Goal: Task Accomplishment & Management: Manage account settings

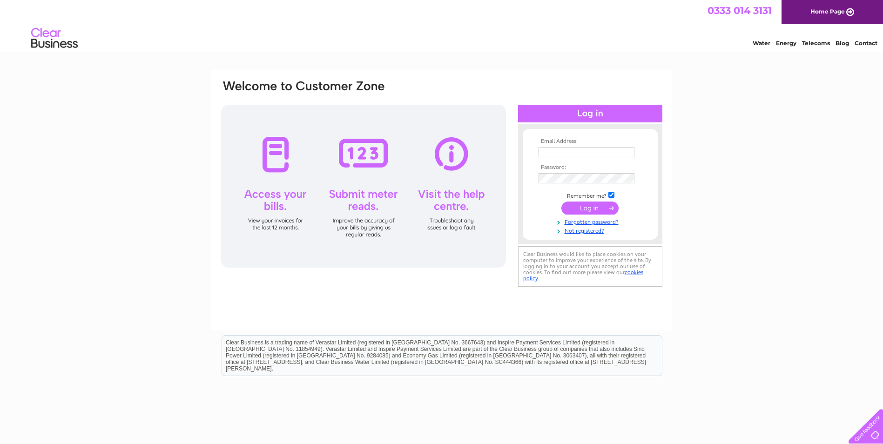
click at [571, 150] on input "text" at bounding box center [587, 152] width 96 height 10
type input "laura@pomphreyslaw.com"
click at [562, 203] on input "submit" at bounding box center [590, 209] width 57 height 13
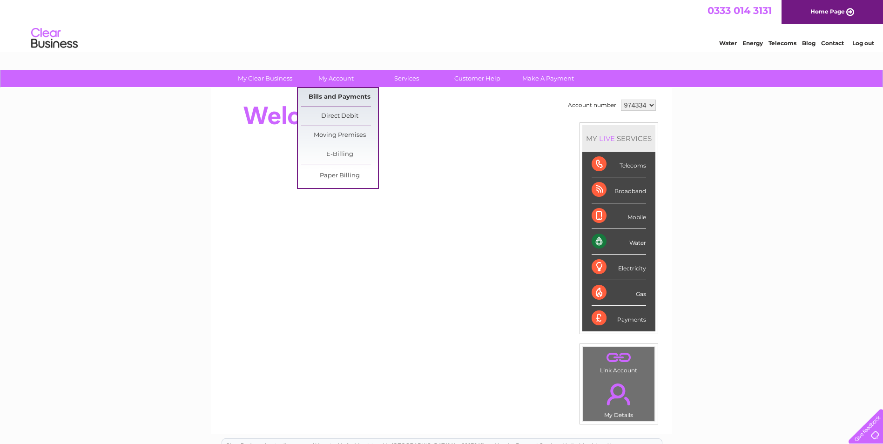
click at [323, 92] on link "Bills and Payments" at bounding box center [339, 97] width 77 height 19
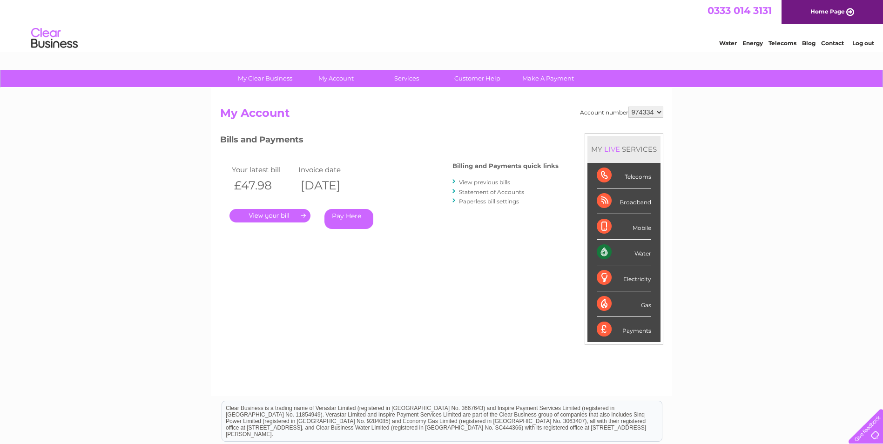
click at [273, 217] on link "." at bounding box center [270, 216] width 81 height 14
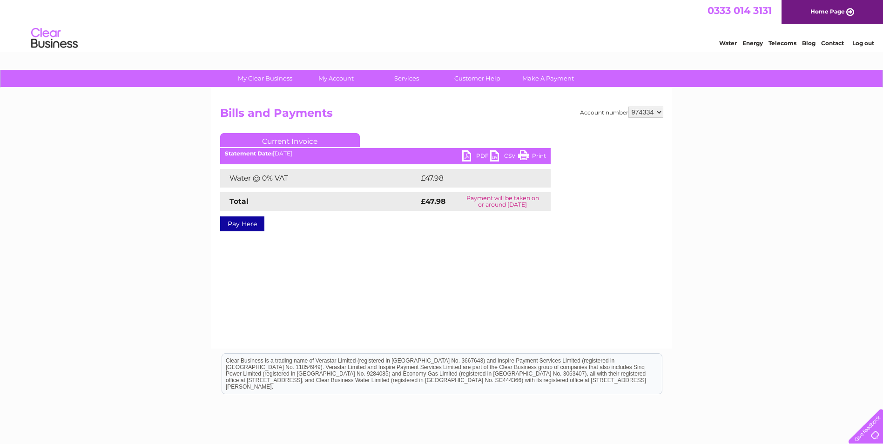
click at [475, 156] on link "PDF" at bounding box center [476, 157] width 28 height 14
click at [855, 42] on link "Log out" at bounding box center [864, 43] width 22 height 7
